Goal: Task Accomplishment & Management: Use online tool/utility

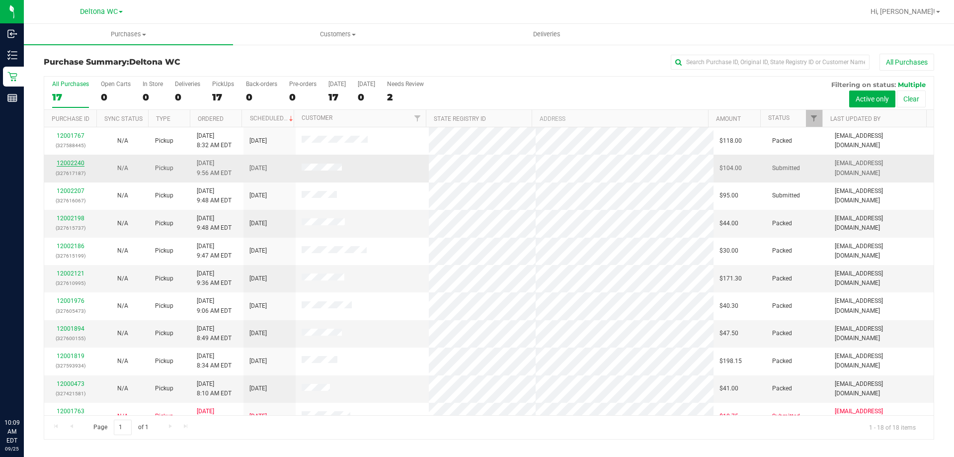
click at [73, 164] on link "12002240" at bounding box center [71, 163] width 28 height 7
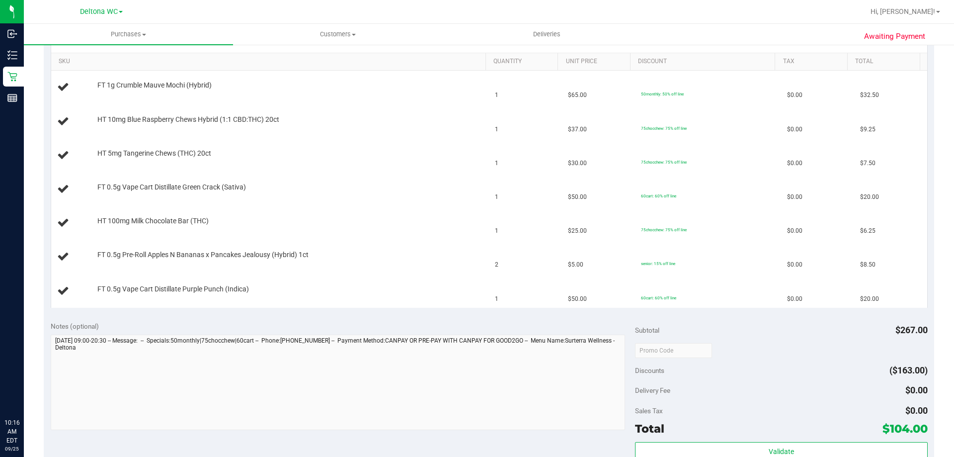
scroll to position [536, 0]
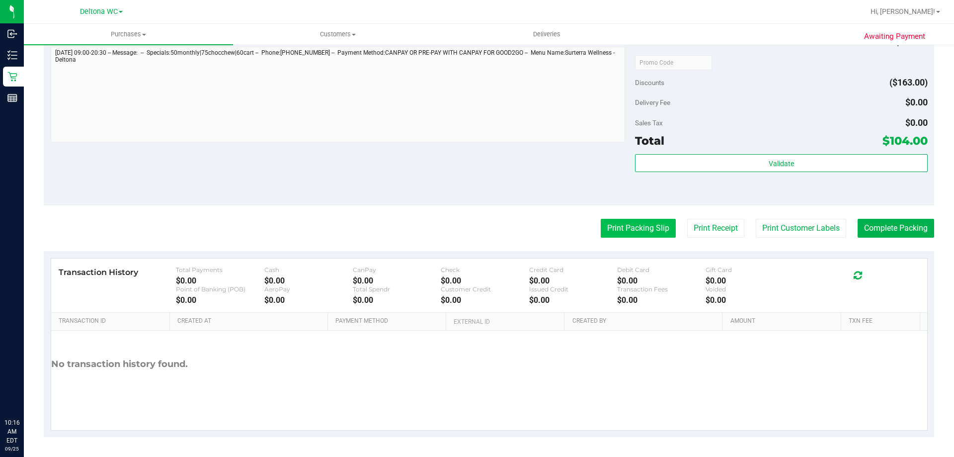
click at [602, 230] on button "Print Packing Slip" at bounding box center [638, 228] width 75 height 19
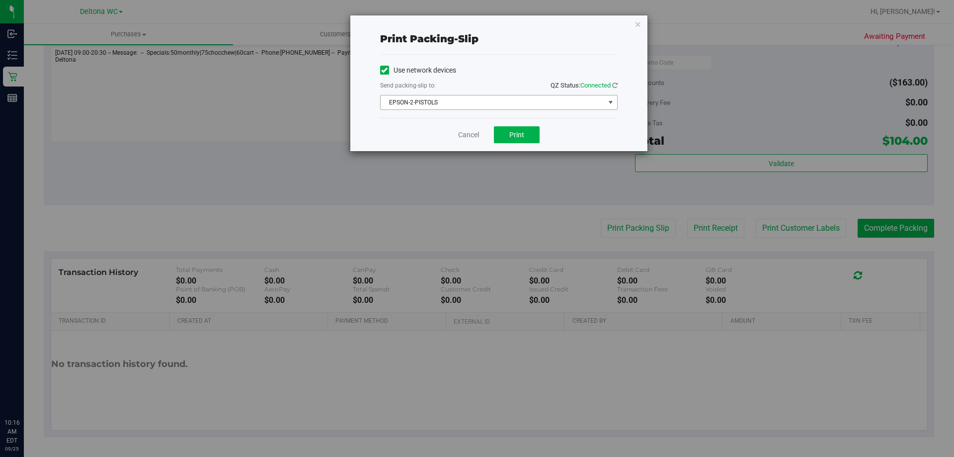
click at [521, 109] on span "EPSON-2-PISTOLS" at bounding box center [499, 102] width 238 height 15
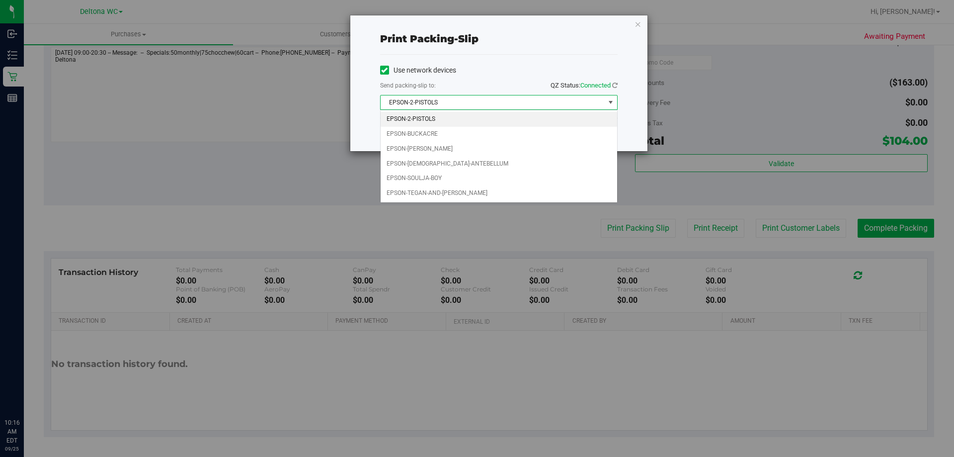
click at [524, 99] on span "EPSON-2-PISTOLS" at bounding box center [493, 102] width 224 height 14
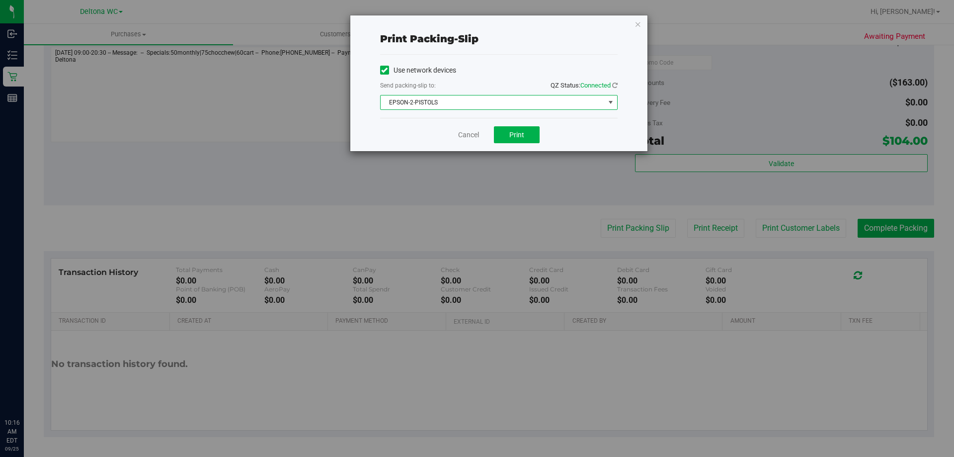
click at [522, 101] on span "EPSON-2-PISTOLS" at bounding box center [493, 102] width 224 height 14
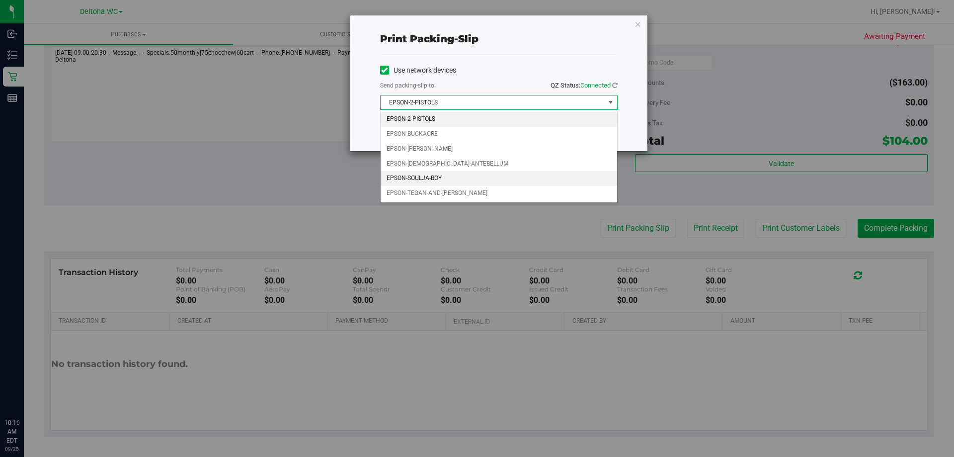
click at [476, 175] on li "EPSON-SOULJA-BOY" at bounding box center [499, 178] width 237 height 15
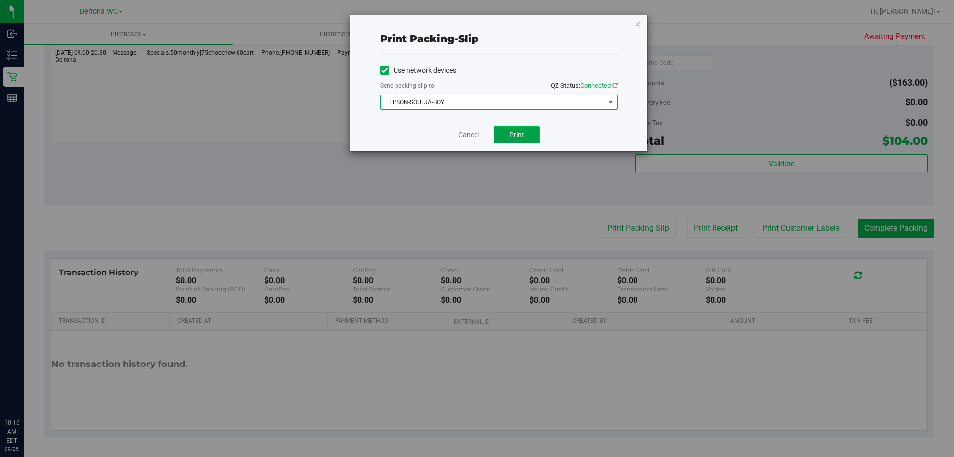
click at [504, 128] on button "Print" at bounding box center [517, 134] width 46 height 17
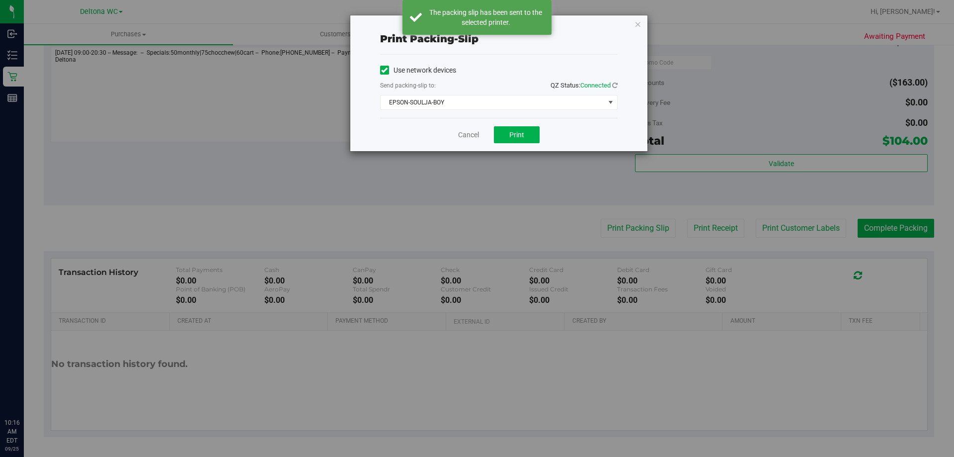
click at [465, 149] on div "Cancel Print" at bounding box center [499, 134] width 238 height 33
click at [465, 134] on link "Cancel" at bounding box center [468, 135] width 21 height 10
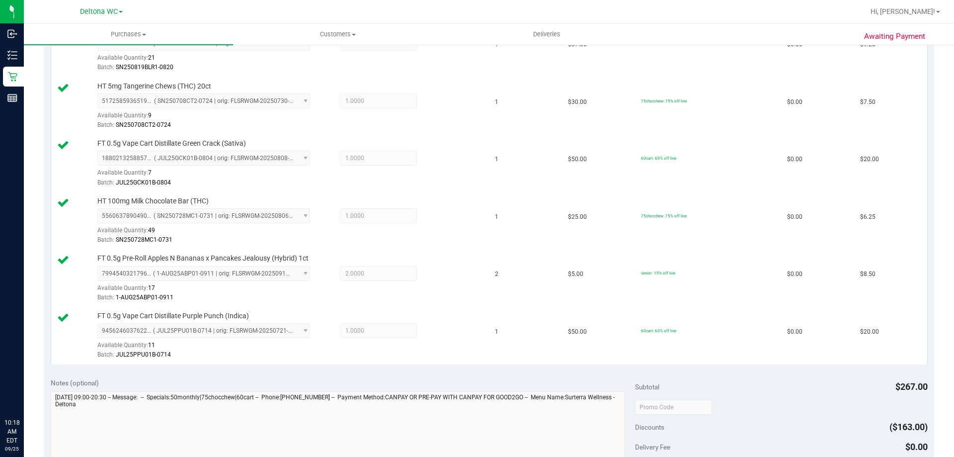
scroll to position [451, 0]
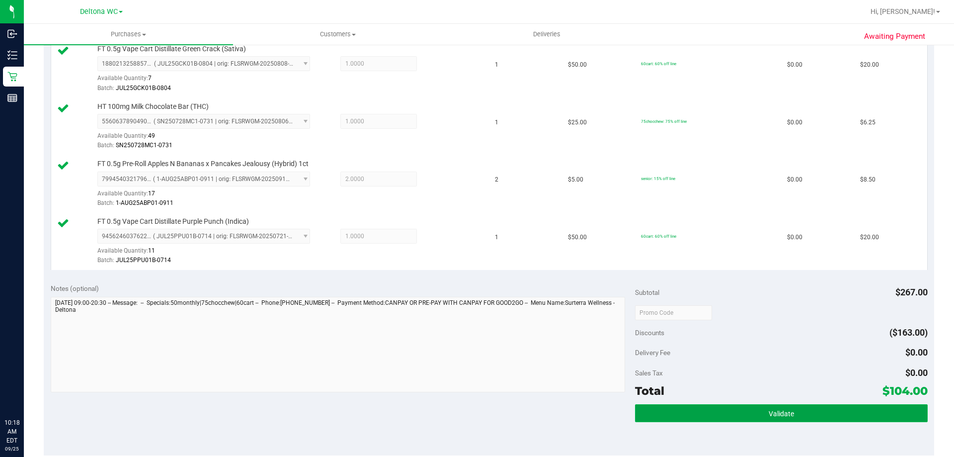
click at [779, 406] on button "Validate" at bounding box center [781, 413] width 292 height 18
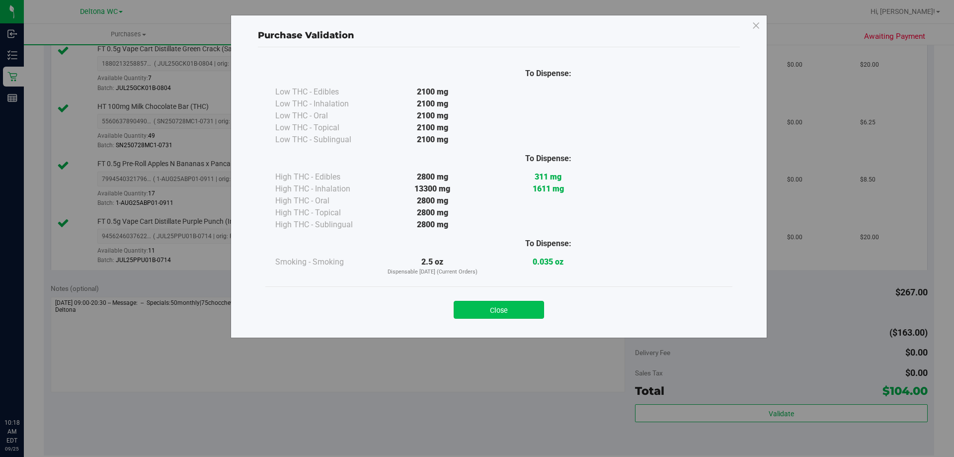
click at [520, 315] on button "Close" at bounding box center [499, 310] width 90 height 18
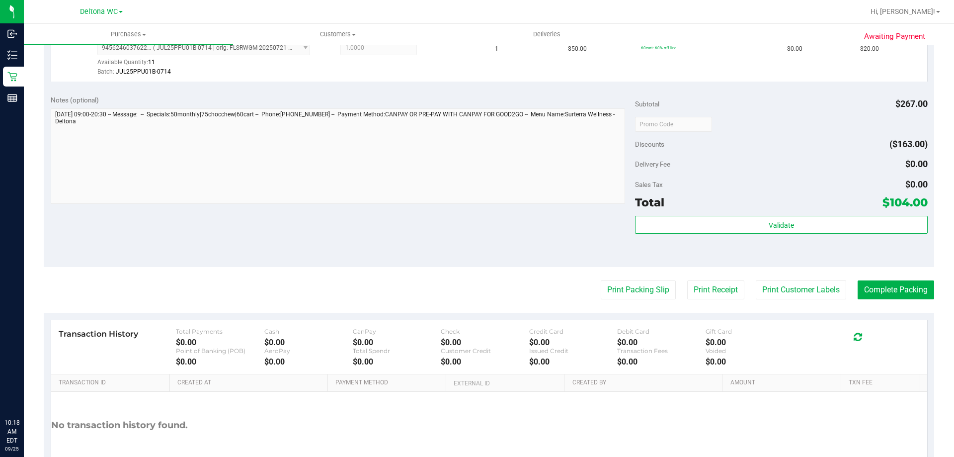
scroll to position [641, 0]
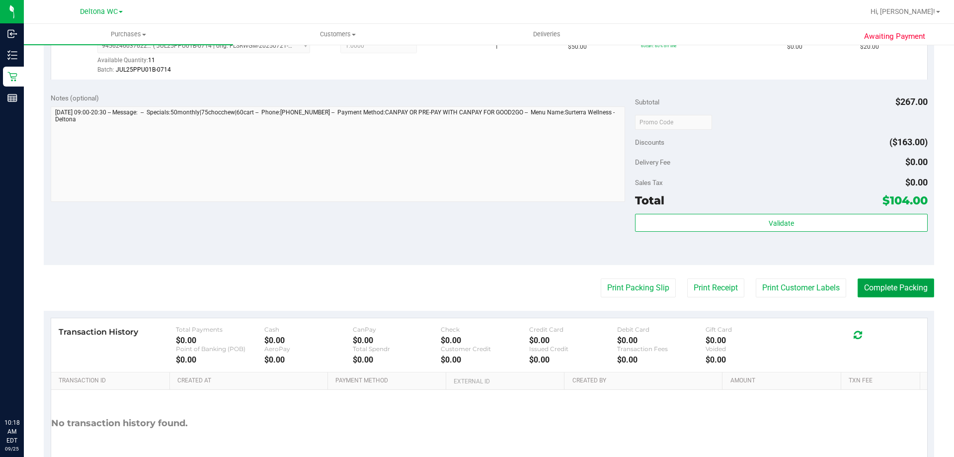
click at [894, 286] on button "Complete Packing" at bounding box center [896, 287] width 77 height 19
